Goal: Information Seeking & Learning: Learn about a topic

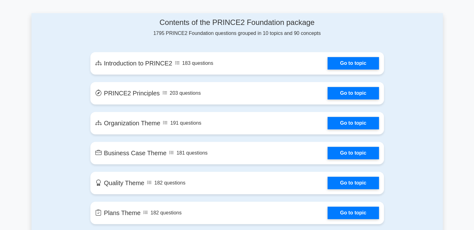
scroll to position [324, 0]
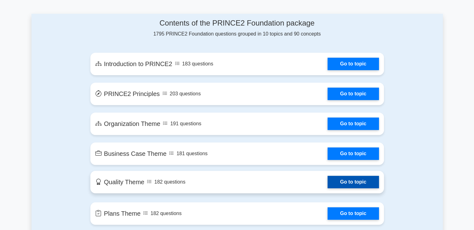
click at [351, 183] on link "Go to topic" at bounding box center [352, 182] width 51 height 12
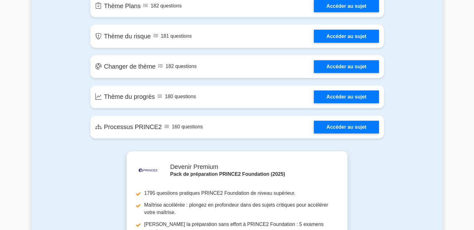
scroll to position [539, 0]
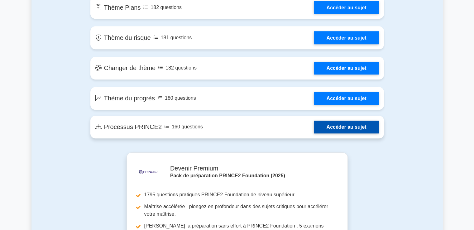
click at [348, 127] on link "Accéder au sujet" at bounding box center [345, 126] width 65 height 13
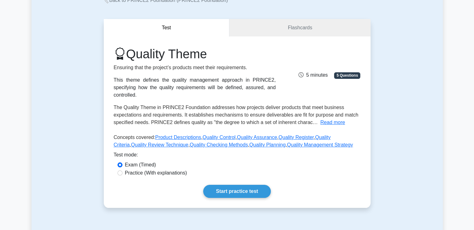
scroll to position [51, 0]
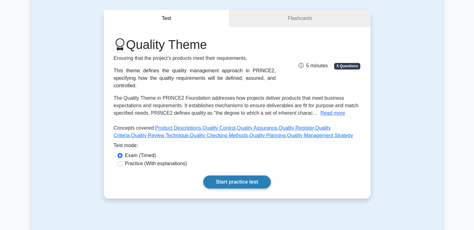
click at [232, 175] on link "Start practice test" at bounding box center [237, 181] width 68 height 13
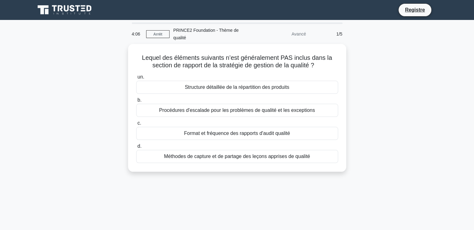
click at [422, 84] on div "Lequel des éléments suivants n’est généralement PAS inclus dans la section de r…" at bounding box center [236, 111] width 411 height 135
click at [200, 31] on font "PRINCE2 Foundation - Thème de qualité" at bounding box center [205, 34] width 65 height 12
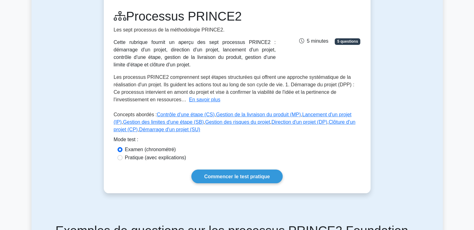
scroll to position [103, 0]
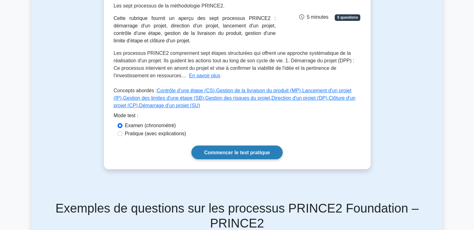
click at [252, 150] on font "Commencer le test pratique" at bounding box center [237, 152] width 66 height 5
